Goal: Task Accomplishment & Management: Complete application form

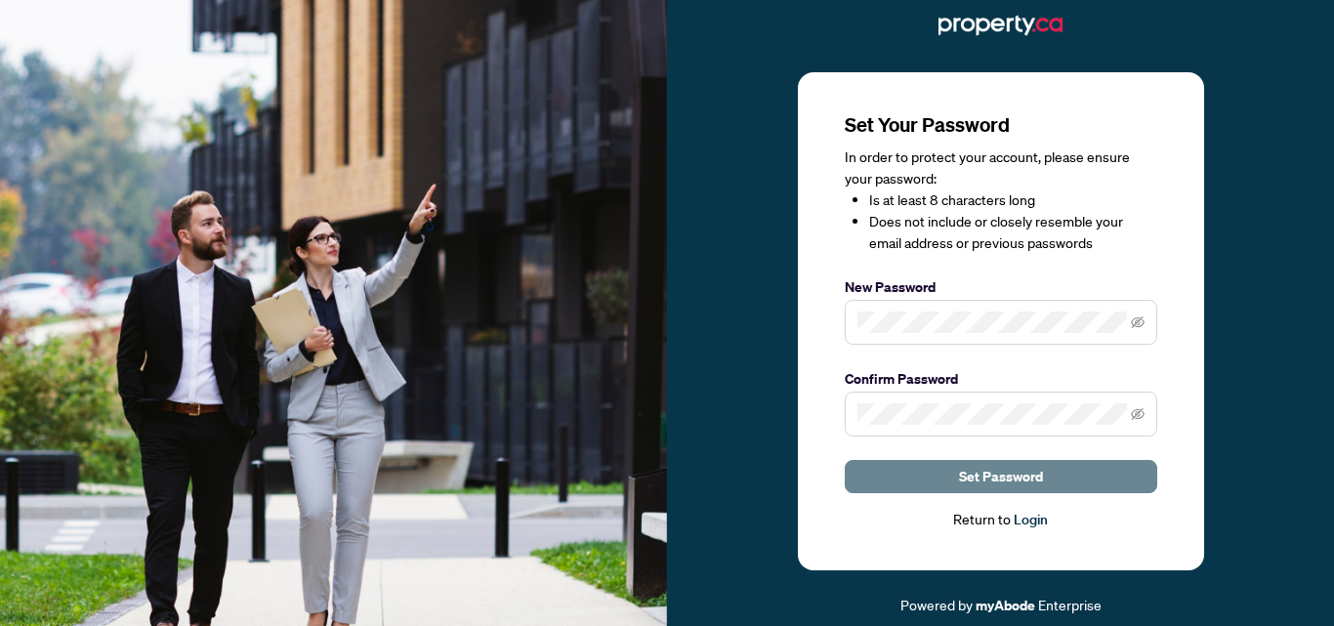
click at [1010, 480] on span "Set Password" at bounding box center [1001, 476] width 84 height 31
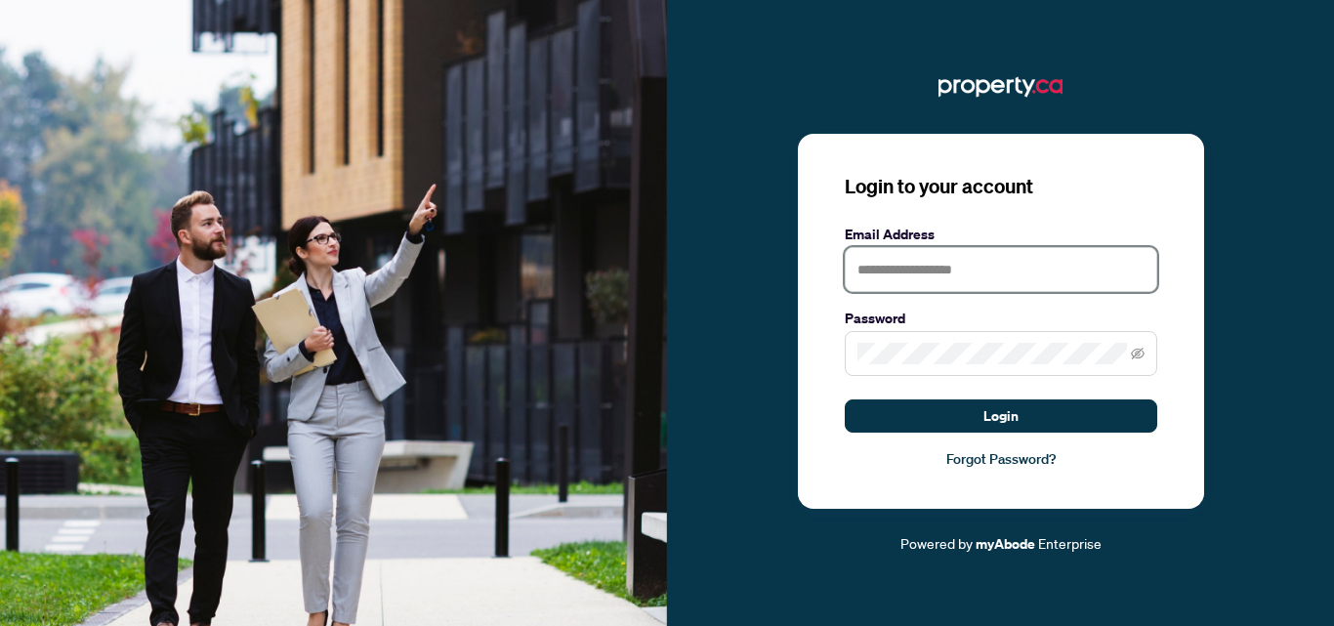
click at [884, 276] on input "text" at bounding box center [1001, 269] width 312 height 45
type input "**********"
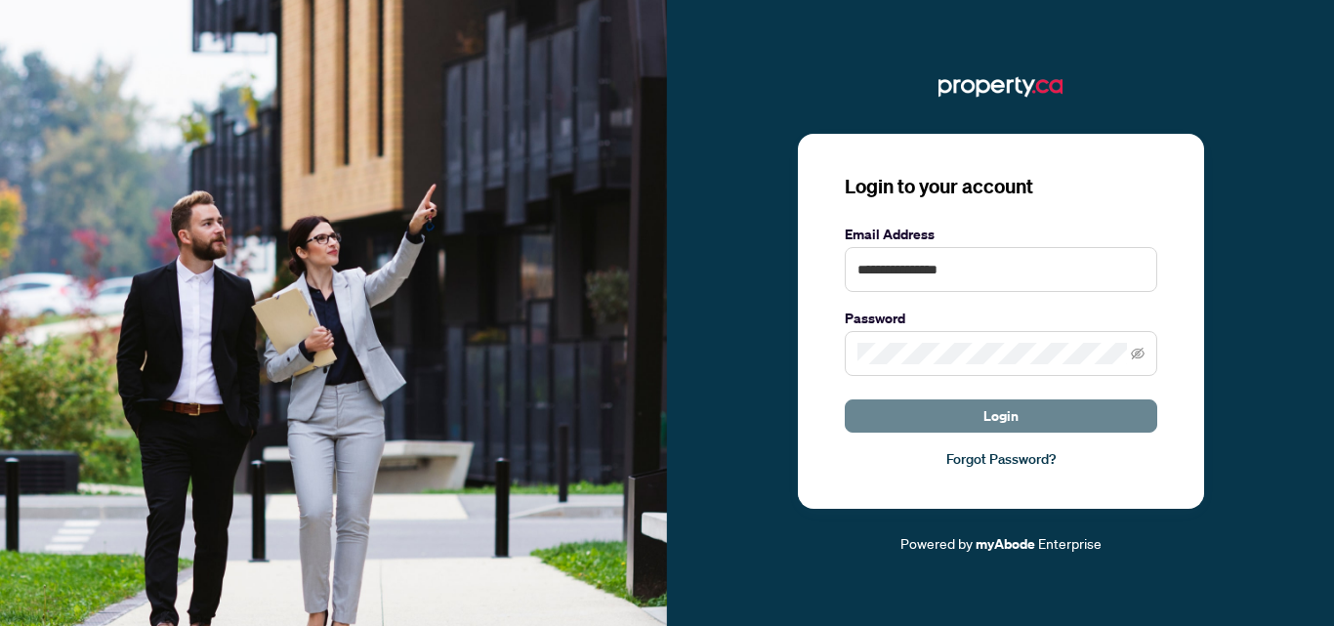
click at [1003, 419] on span "Login" at bounding box center [1000, 415] width 35 height 31
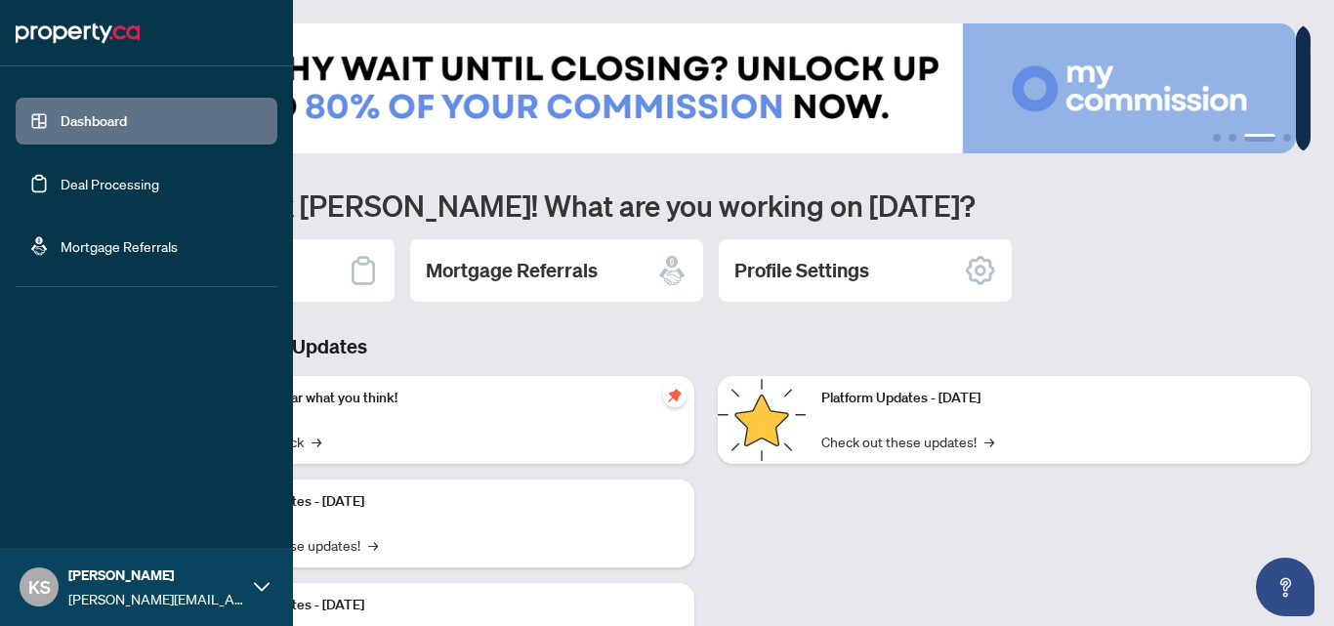
click at [104, 183] on link "Deal Processing" at bounding box center [110, 184] width 99 height 18
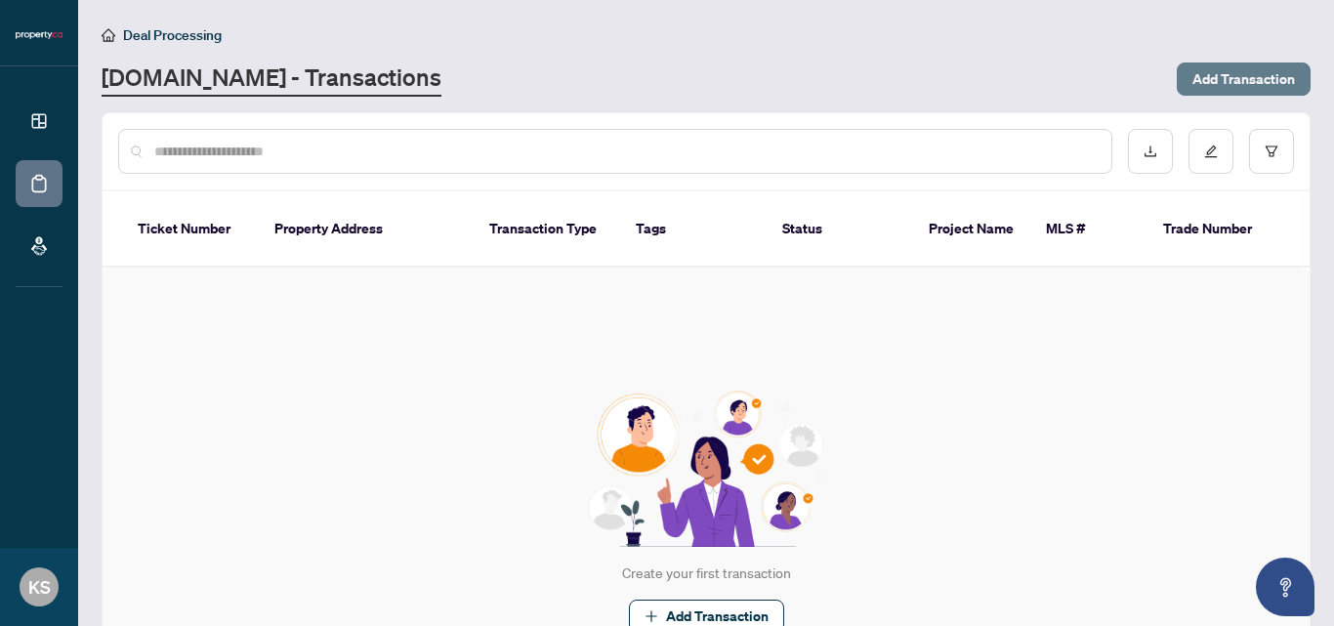
click at [1229, 70] on span "Add Transaction" at bounding box center [1243, 78] width 103 height 31
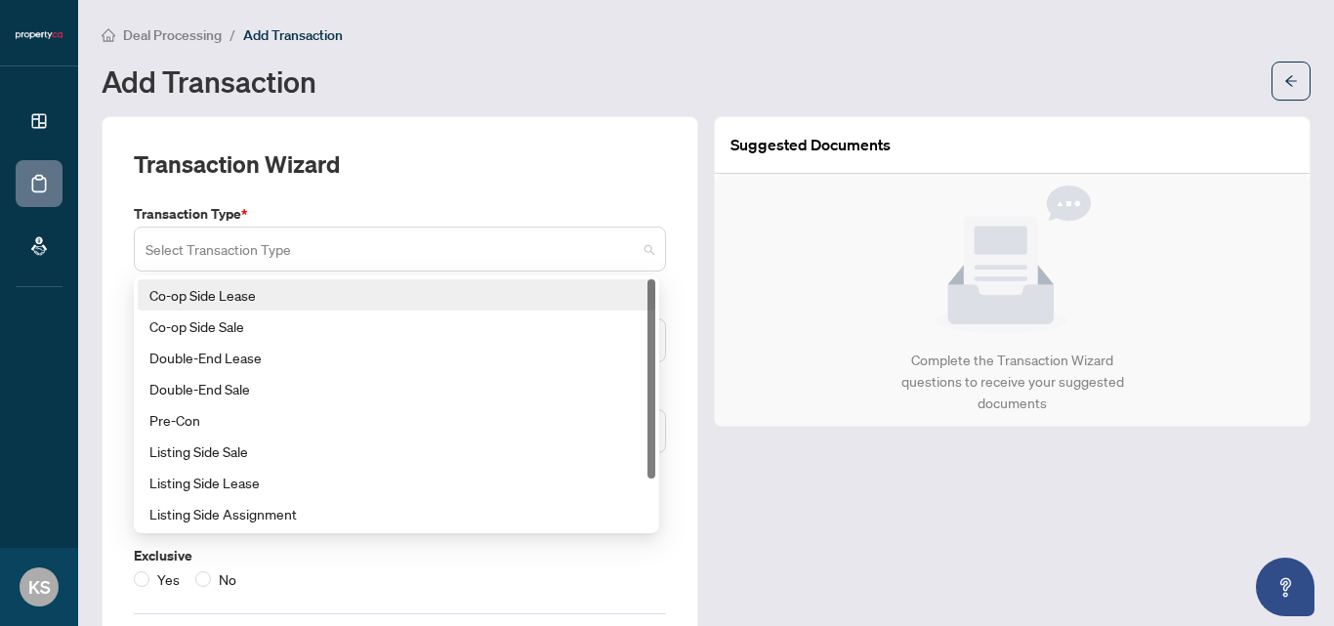
click at [644, 244] on span at bounding box center [400, 248] width 509 height 37
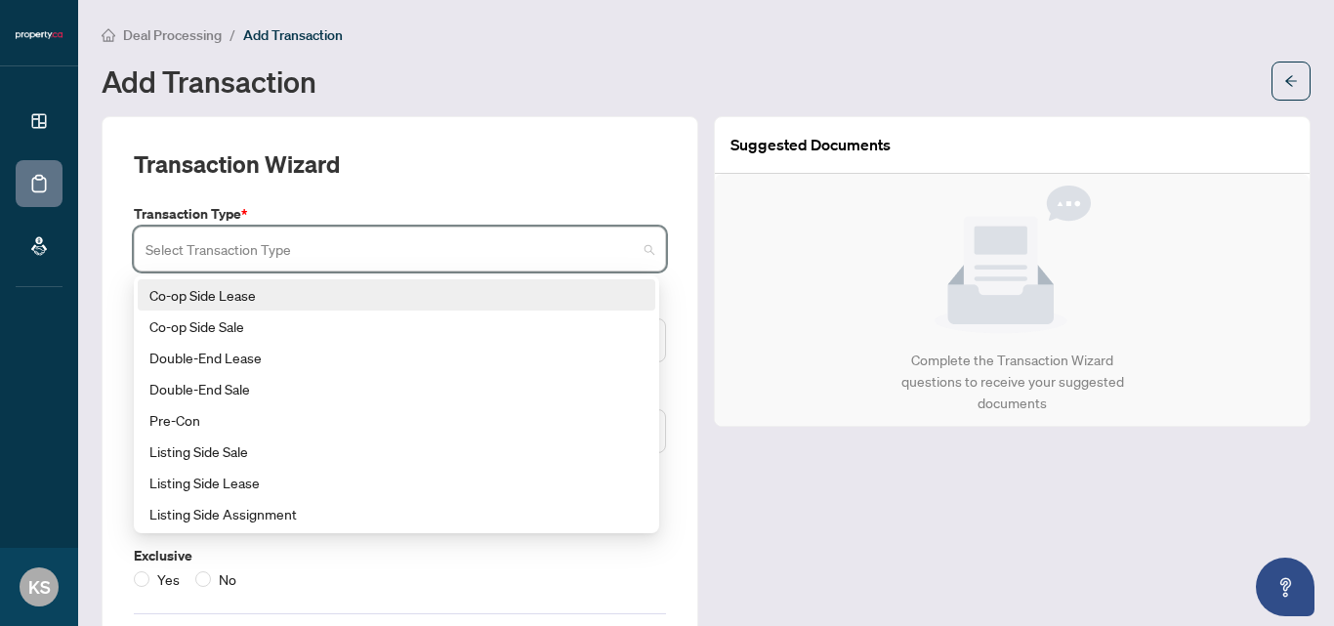
click at [628, 179] on div "Transaction Wizard" at bounding box center [400, 175] width 532 height 55
